Goal: Information Seeking & Learning: Learn about a topic

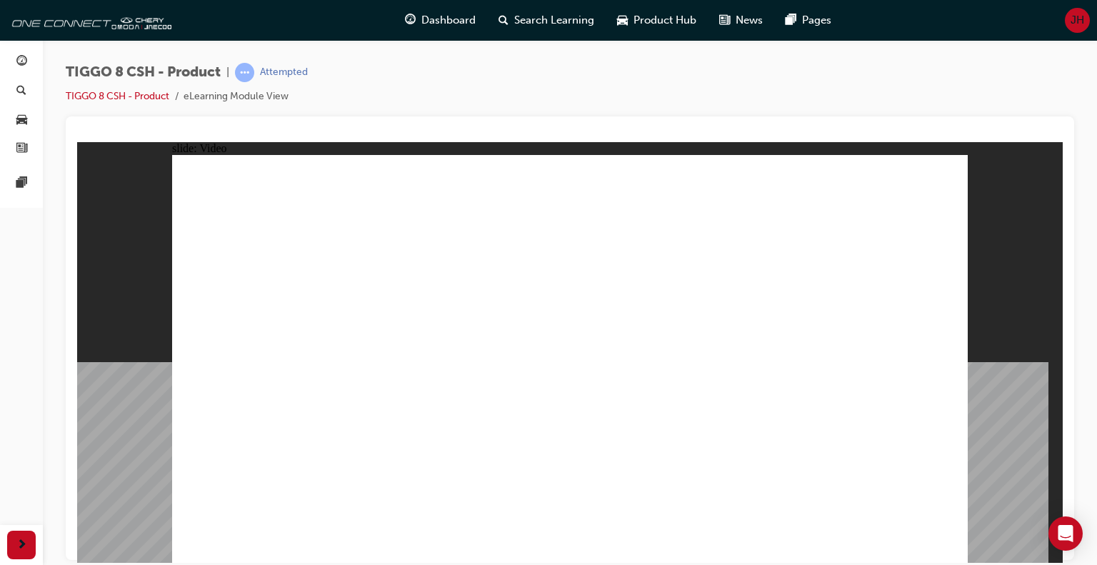
click at [354, 92] on div "TIGGO 8 CSH - Product | Attempted TIGGO 8 CSH - Product eLearning Module View" at bounding box center [570, 90] width 1008 height 54
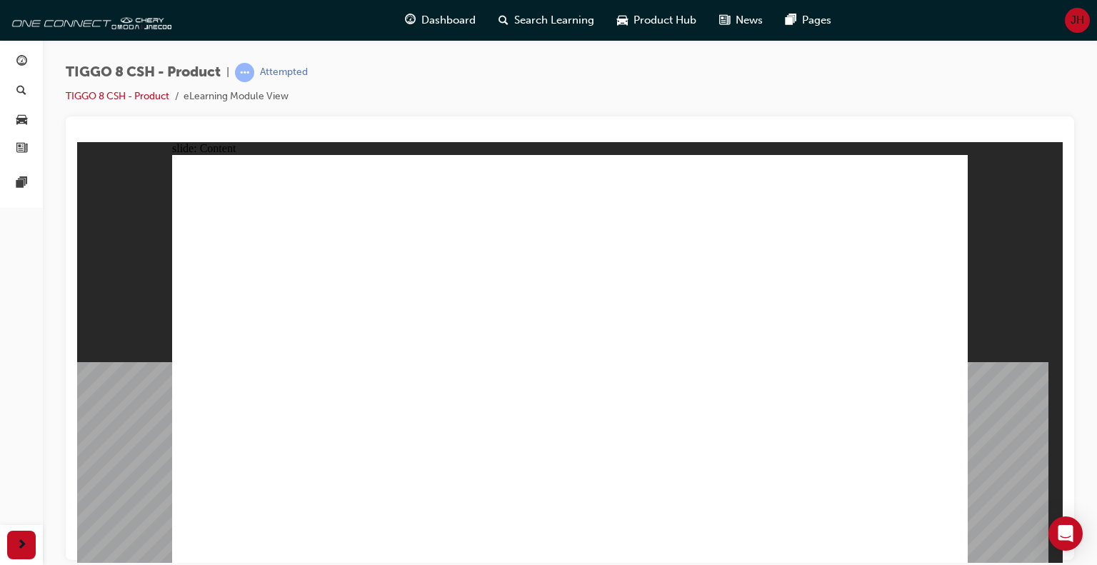
drag, startPoint x: 253, startPoint y: 205, endPoint x: 273, endPoint y: 215, distance: 22.4
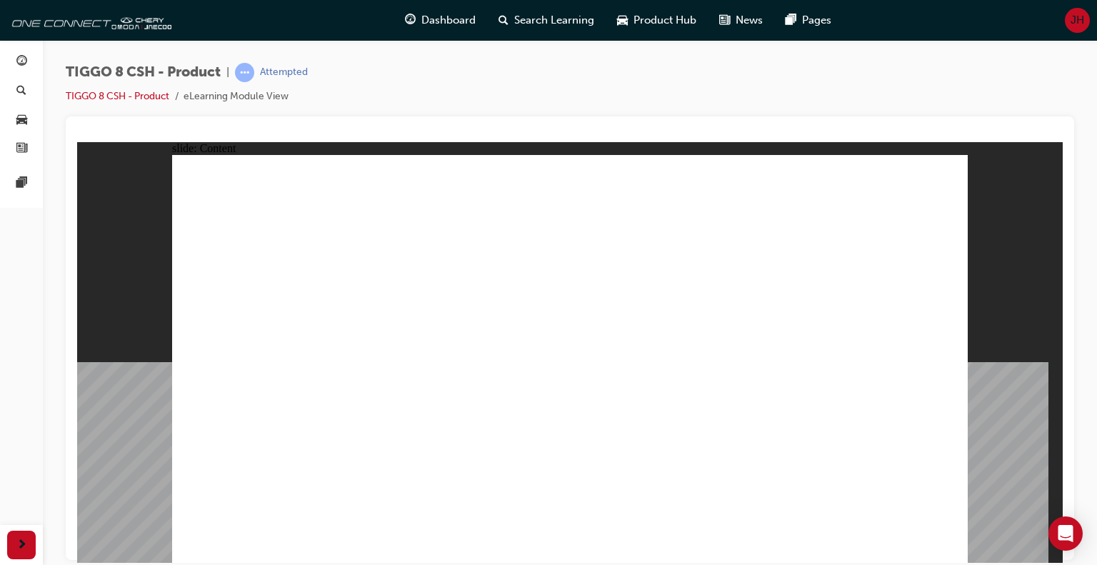
drag, startPoint x: 682, startPoint y: 412, endPoint x: 997, endPoint y: 544, distance: 341.5
